Goal: Transaction & Acquisition: Purchase product/service

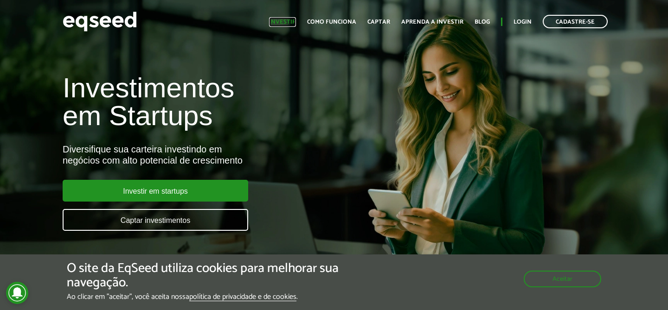
click at [292, 24] on link "Investir" at bounding box center [282, 22] width 27 height 6
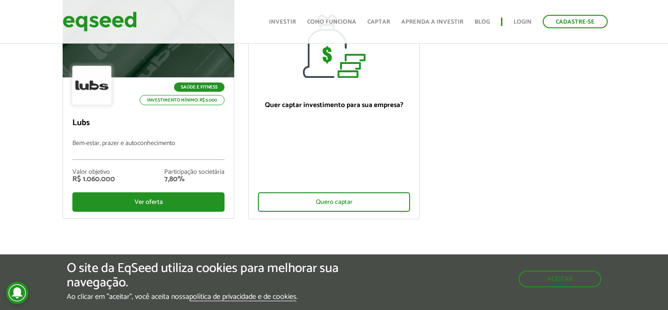
scroll to position [134, 0]
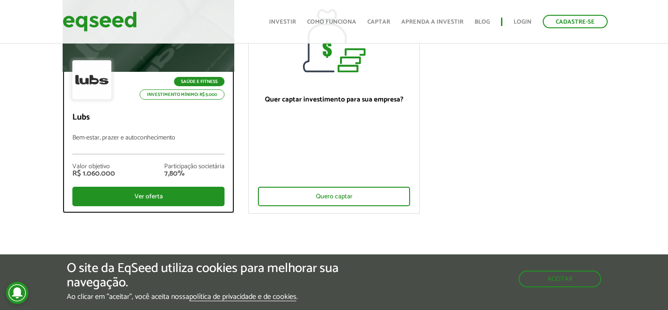
click at [153, 135] on p "Bem-estar, prazer e autoconhecimento" at bounding box center [148, 145] width 152 height 20
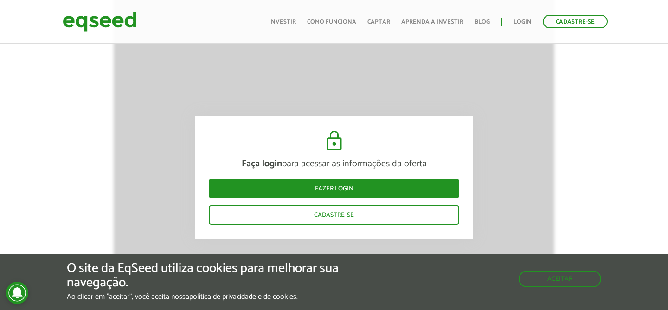
scroll to position [906, 0]
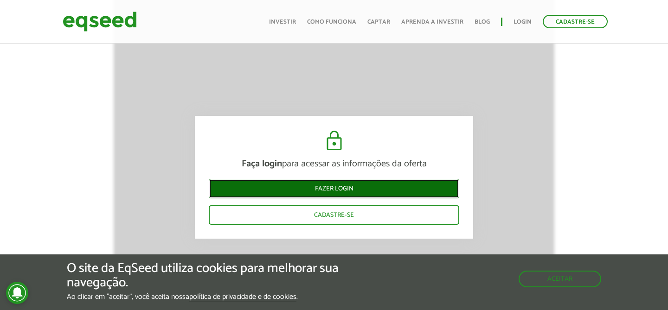
click at [281, 183] on link "Fazer login" at bounding box center [334, 188] width 251 height 19
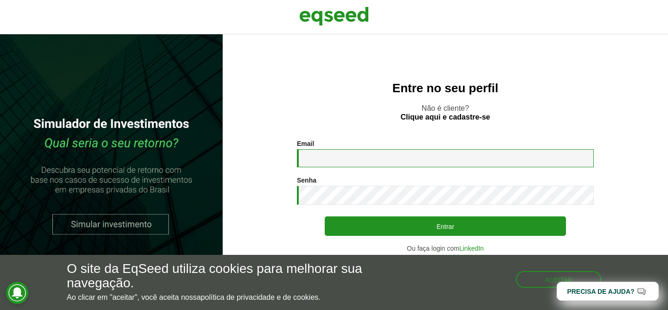
click at [327, 154] on input "Email *" at bounding box center [445, 158] width 297 height 18
type input "**********"
click at [325, 217] on button "Entrar" at bounding box center [445, 226] width 241 height 19
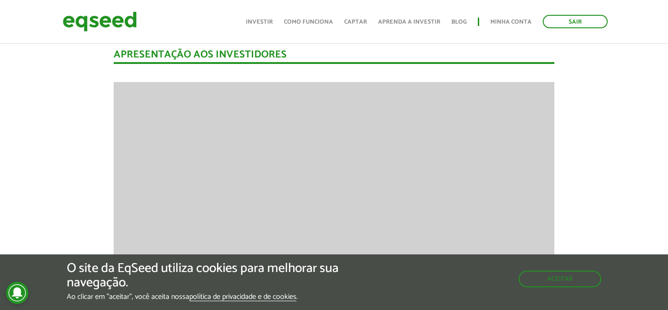
scroll to position [606, 0]
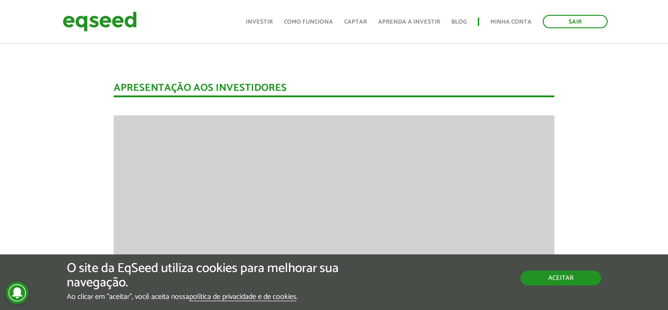
click at [579, 281] on button "Aceitar" at bounding box center [561, 278] width 81 height 15
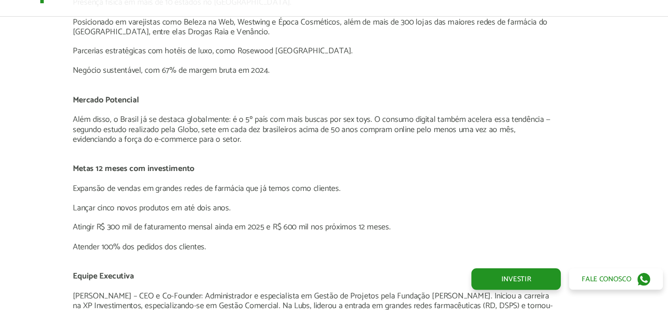
scroll to position [1228, 0]
